Goal: Task Accomplishment & Management: Use online tool/utility

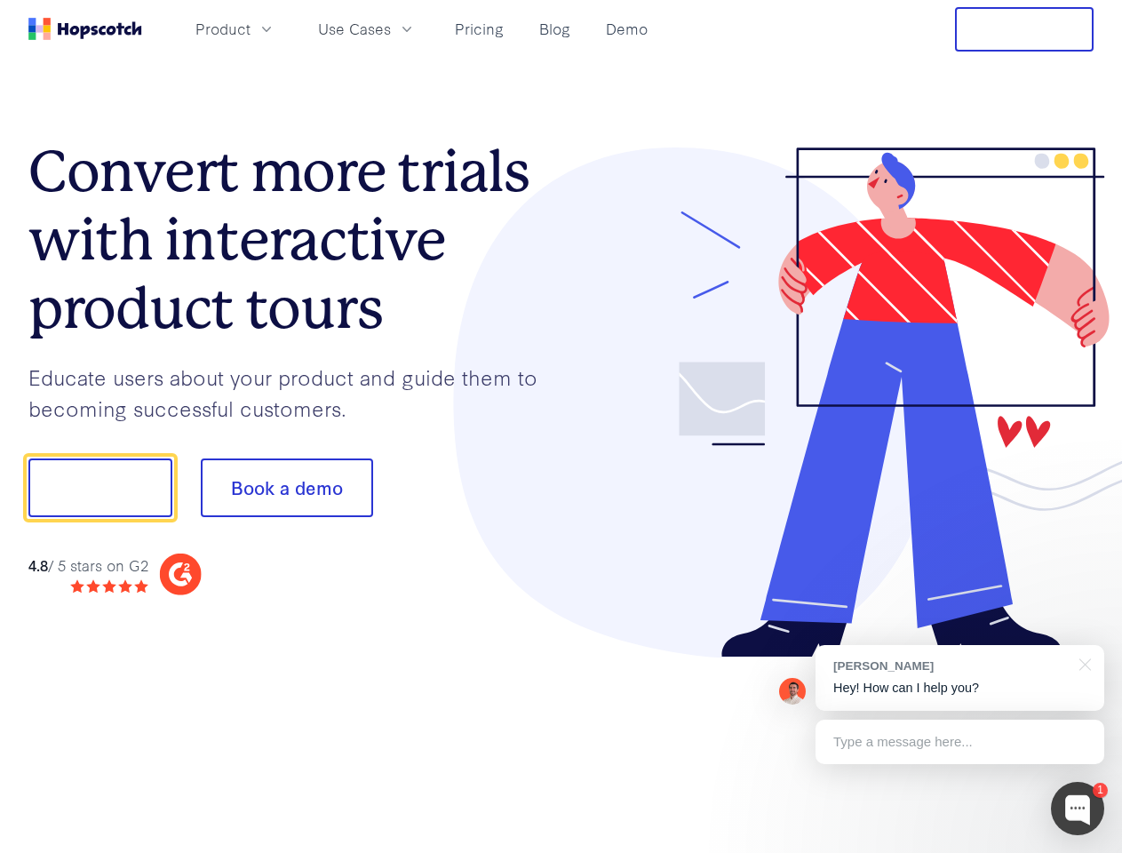
click at [562, 427] on div at bounding box center [828, 402] width 533 height 511
click at [251, 28] on span "Product" at bounding box center [222, 29] width 55 height 22
click at [391, 28] on span "Use Cases" at bounding box center [354, 29] width 73 height 22
click at [1025, 29] on button "Free Trial" at bounding box center [1024, 29] width 139 height 44
click at [100, 488] on button "Show me!" at bounding box center [100, 487] width 144 height 59
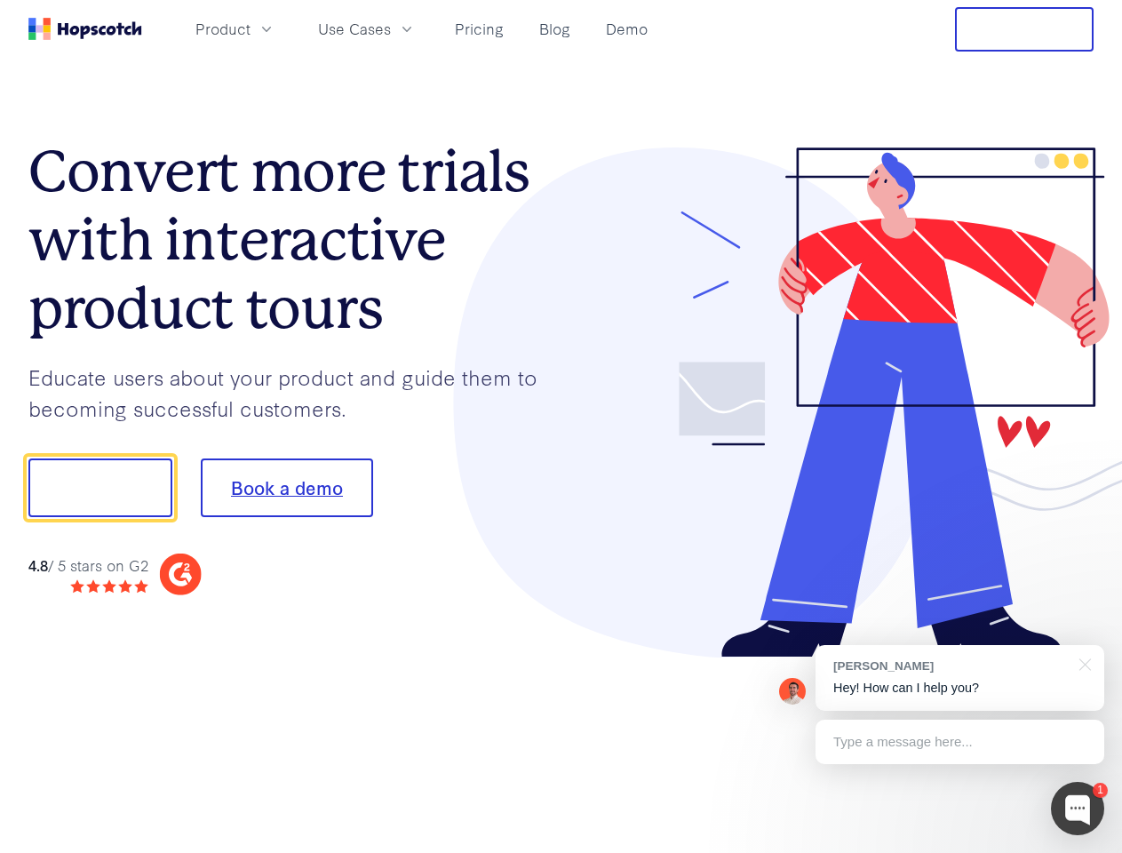
click at [286, 488] on button "Book a demo" at bounding box center [287, 487] width 172 height 59
click at [1078, 809] on div at bounding box center [1077, 808] width 53 height 53
click at [960, 678] on div "[PERSON_NAME] Hey! How can I help you?" at bounding box center [960, 678] width 289 height 66
click at [1082, 852] on div "1 [PERSON_NAME] Hey! How can I help you? Type a message here... Free live chat …" at bounding box center [561, 853] width 1122 height 0
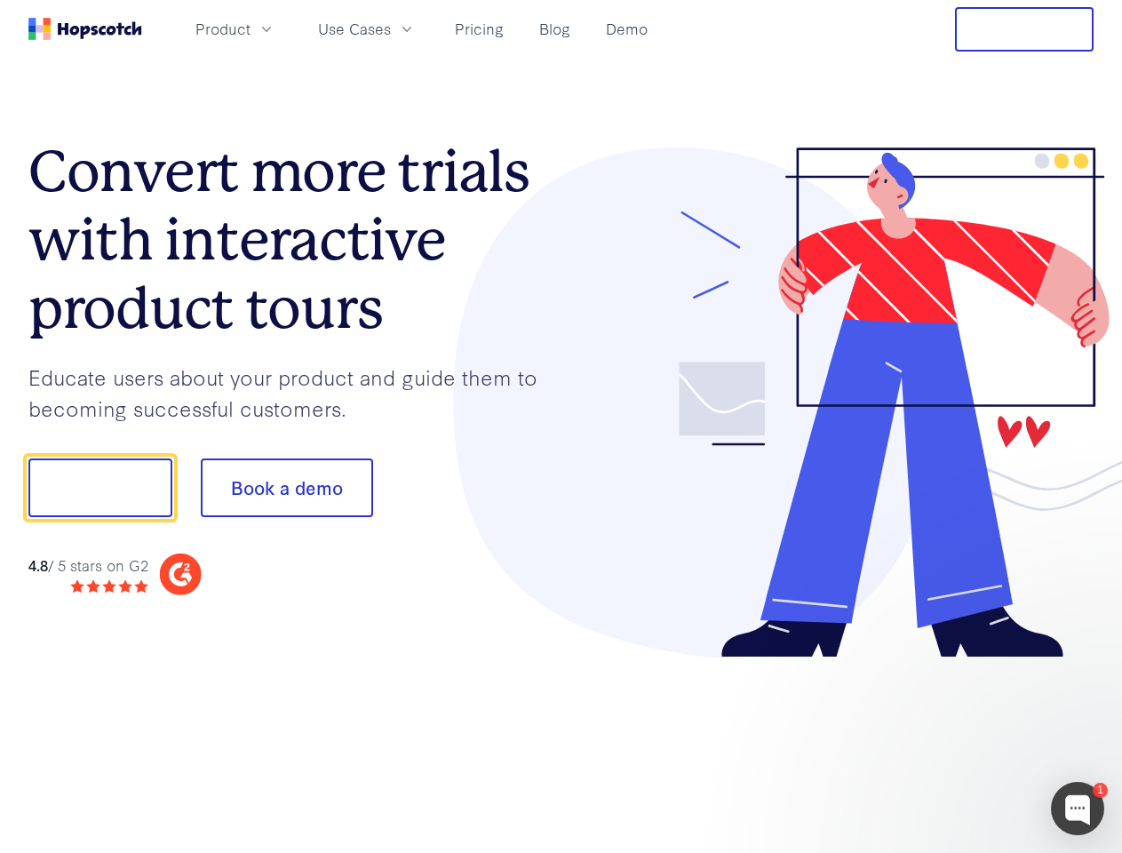
click at [960, 742] on div at bounding box center [937, 604] width 333 height 355
